Goal: Find specific page/section: Find specific page/section

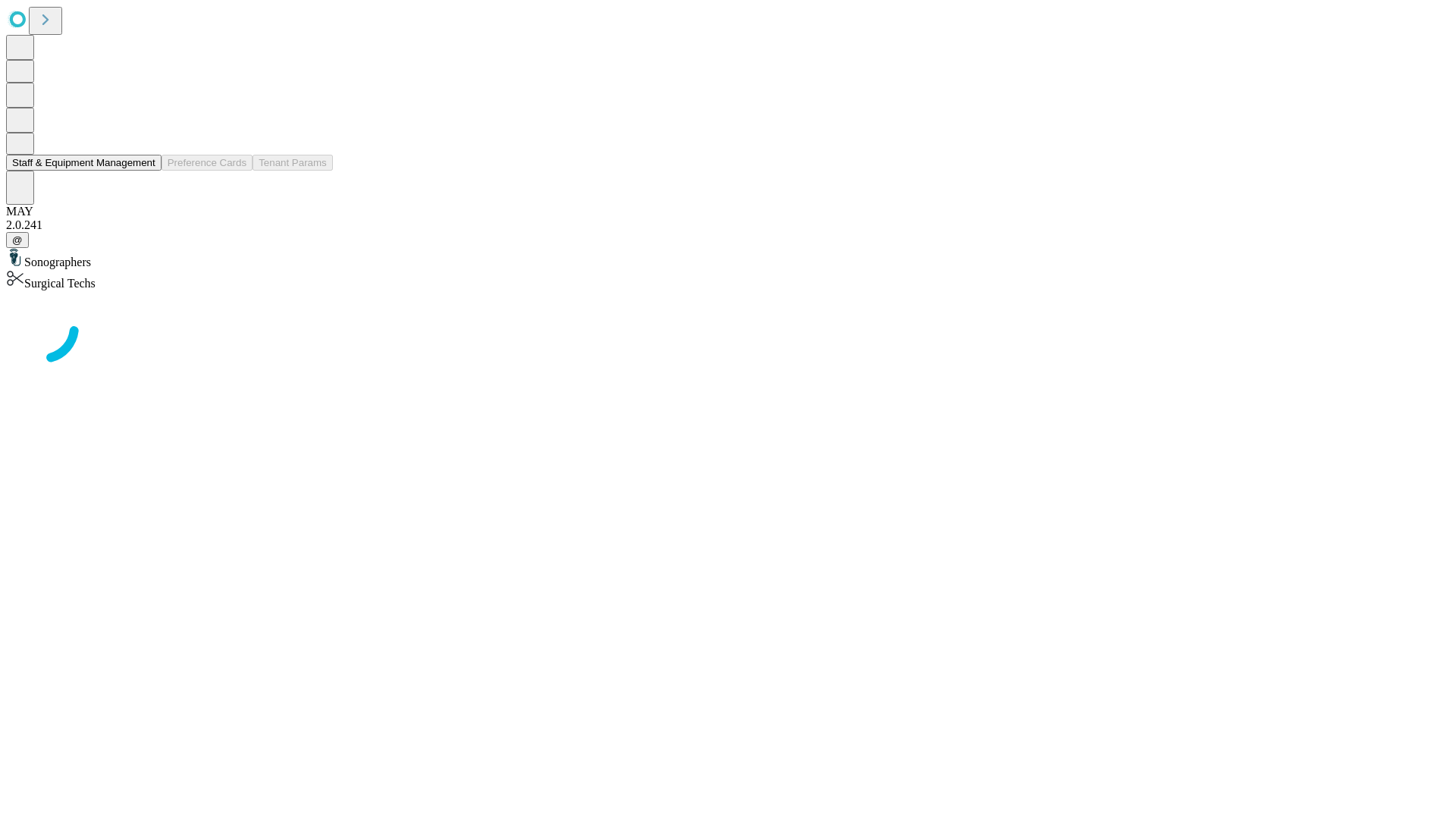
click at [145, 171] on button "Staff & Equipment Management" at bounding box center [83, 163] width 155 height 16
